Goal: Navigation & Orientation: Go to known website

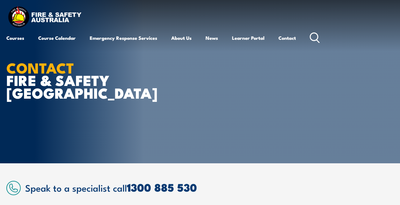
click at [47, 17] on img at bounding box center [44, 17] width 76 height 25
